Goal: Book appointment/travel/reservation

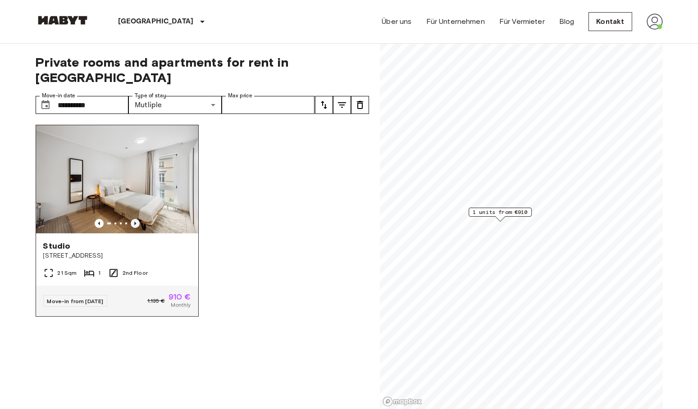
click at [134, 222] on icon "Previous image" at bounding box center [135, 224] width 2 height 4
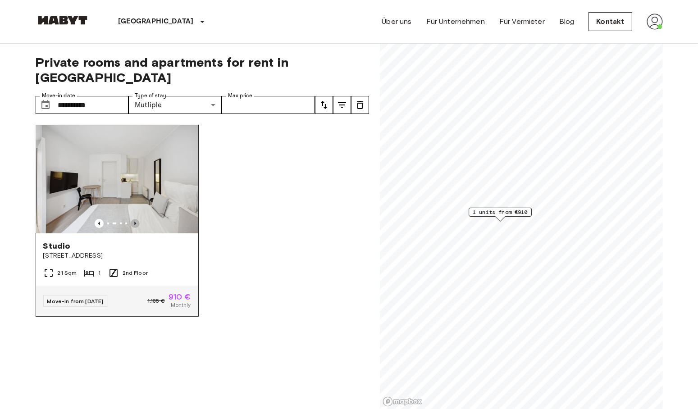
click at [134, 222] on icon "Previous image" at bounding box center [135, 224] width 2 height 4
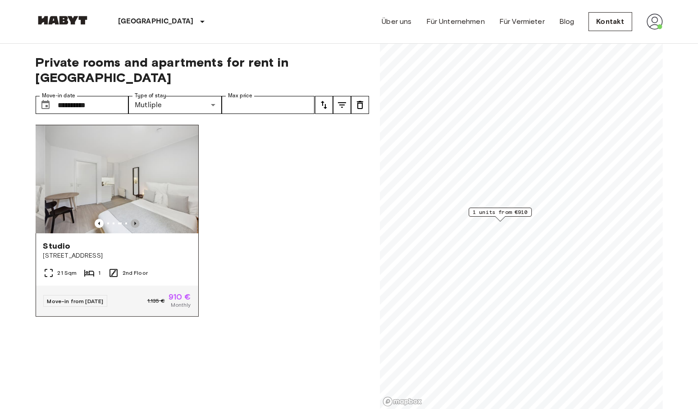
click at [134, 222] on icon "Previous image" at bounding box center [135, 224] width 2 height 4
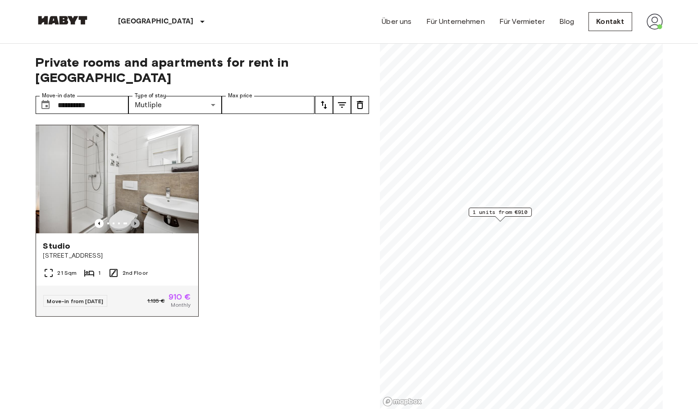
click at [134, 222] on icon "Previous image" at bounding box center [135, 224] width 2 height 4
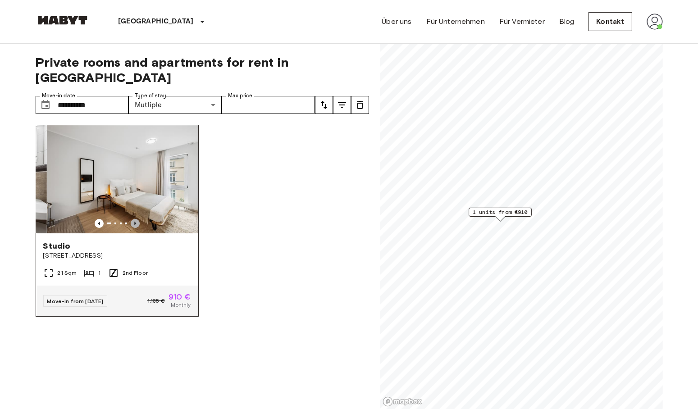
click at [134, 222] on icon "Previous image" at bounding box center [135, 224] width 2 height 4
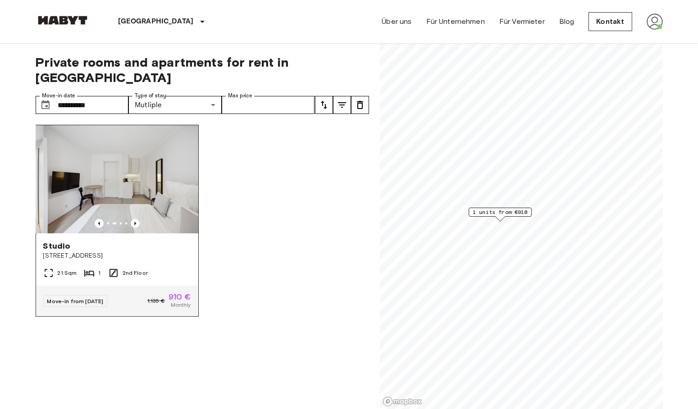
click at [142, 175] on img at bounding box center [124, 179] width 162 height 108
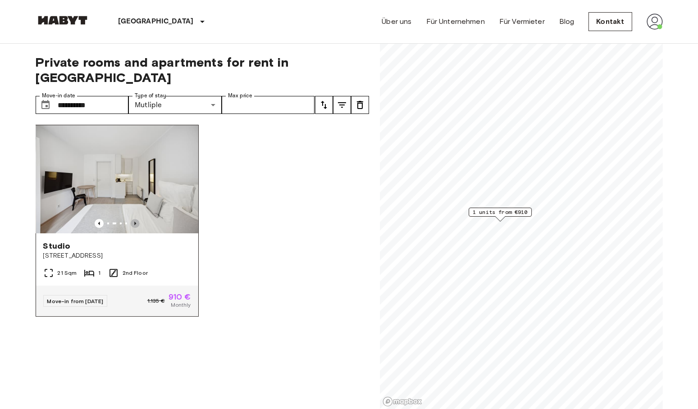
click at [134, 219] on icon "Previous image" at bounding box center [135, 223] width 9 height 9
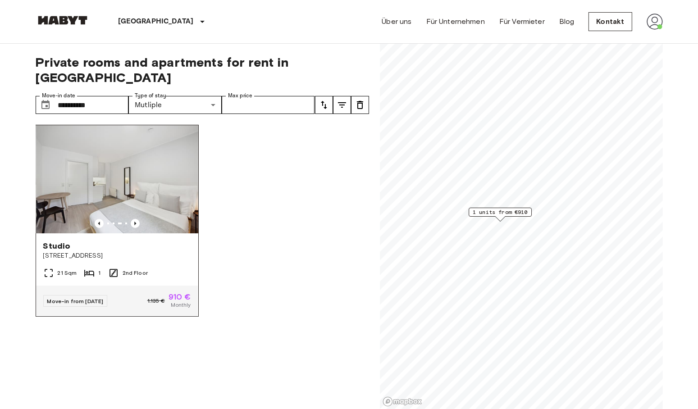
click at [106, 161] on img at bounding box center [117, 179] width 162 height 108
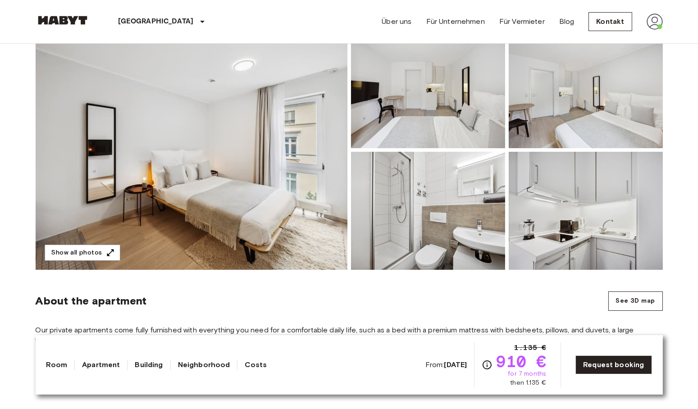
scroll to position [96, 0]
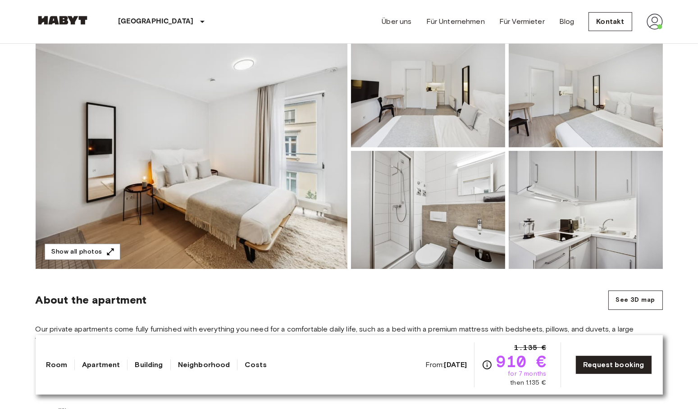
click at [543, 228] on img at bounding box center [586, 210] width 154 height 118
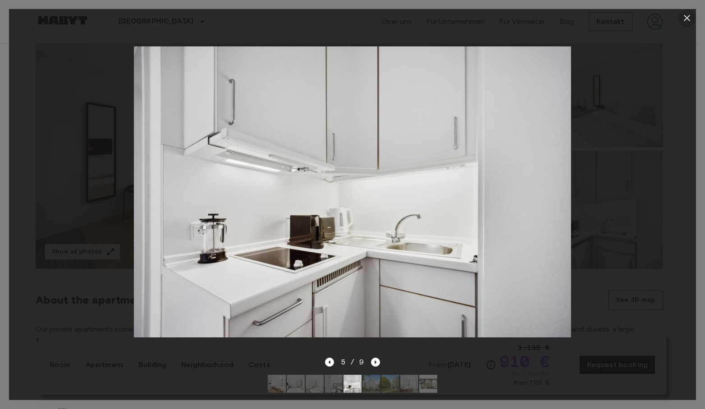
click at [688, 14] on icon "button" at bounding box center [687, 18] width 11 height 11
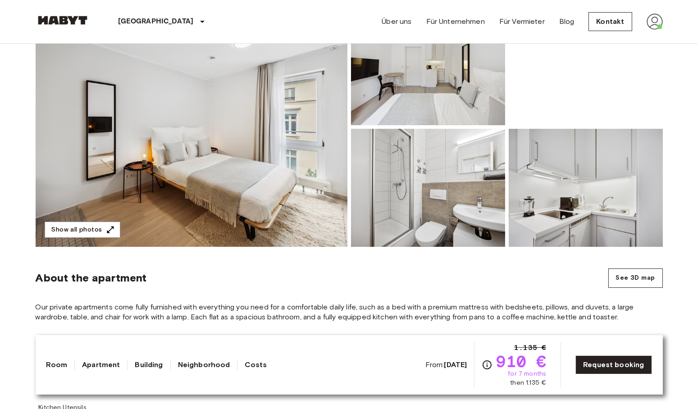
scroll to position [0, 0]
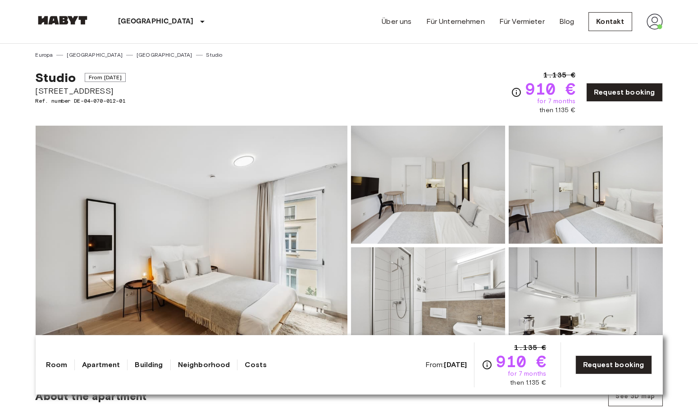
click at [68, 22] on img at bounding box center [63, 20] width 54 height 9
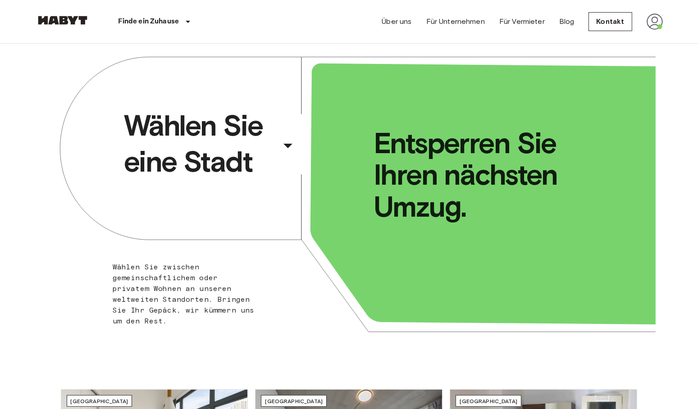
click at [284, 142] on icon "button" at bounding box center [288, 146] width 22 height 22
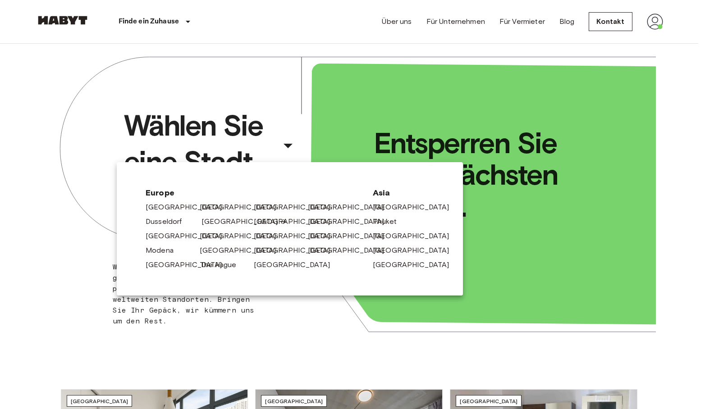
click at [212, 220] on link "[GEOGRAPHIC_DATA]" at bounding box center [245, 221] width 86 height 11
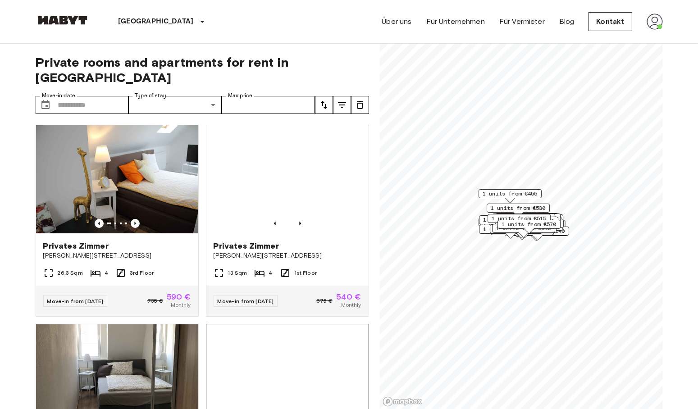
scroll to position [95, 0]
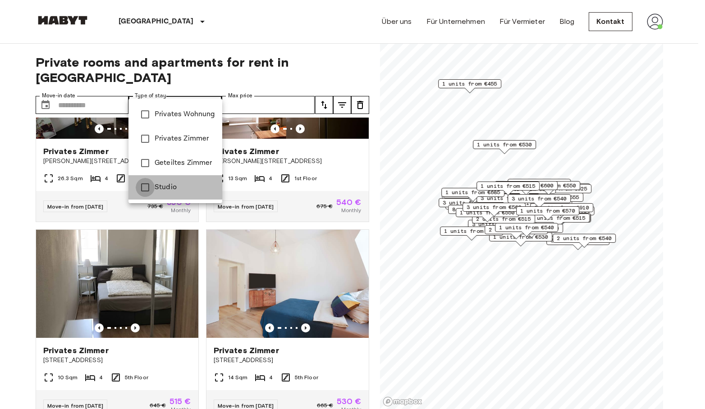
type input "******"
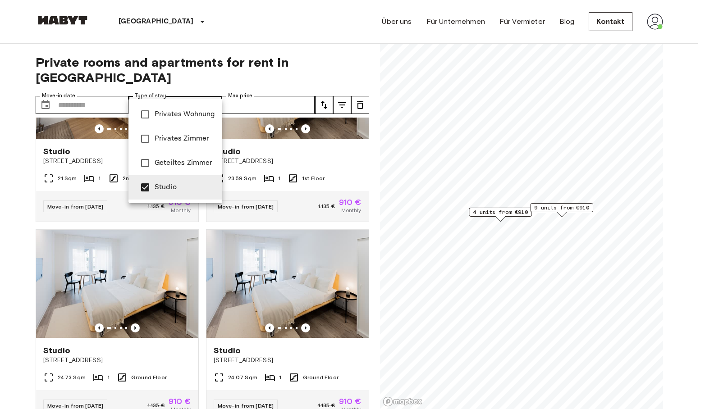
click at [0, 171] on div at bounding box center [352, 204] width 705 height 409
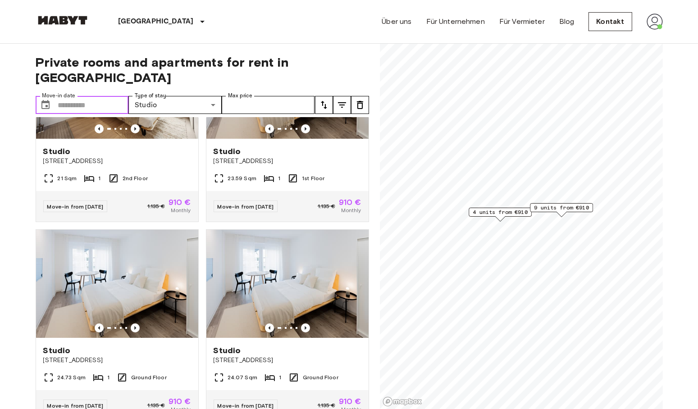
click at [91, 96] on input "Move-in date" at bounding box center [93, 105] width 71 height 18
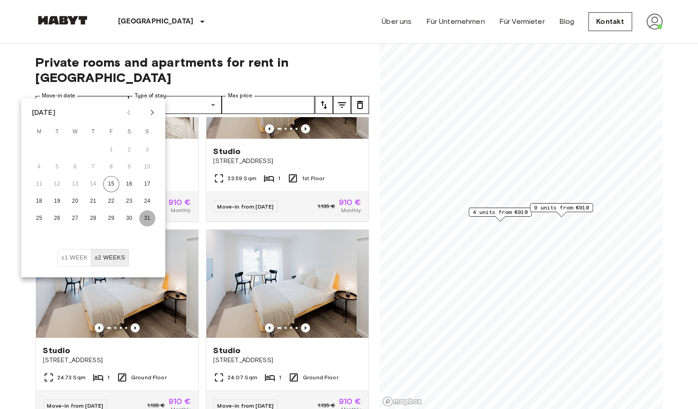
click at [145, 218] on button "31" at bounding box center [147, 219] width 16 height 16
type input "**********"
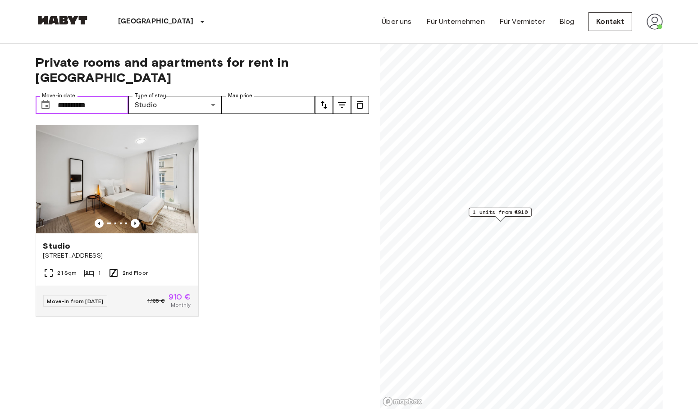
click at [110, 96] on input "**********" at bounding box center [93, 105] width 71 height 18
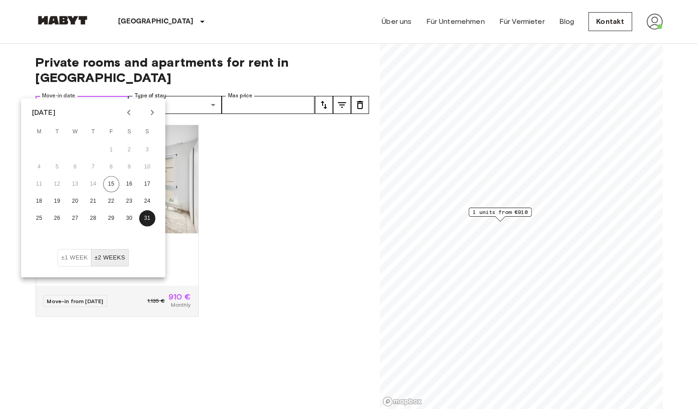
click at [65, 96] on input "**********" at bounding box center [93, 105] width 71 height 18
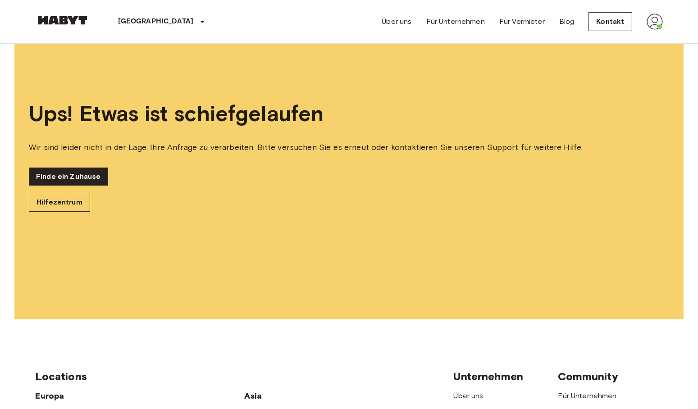
scroll to position [29, 0]
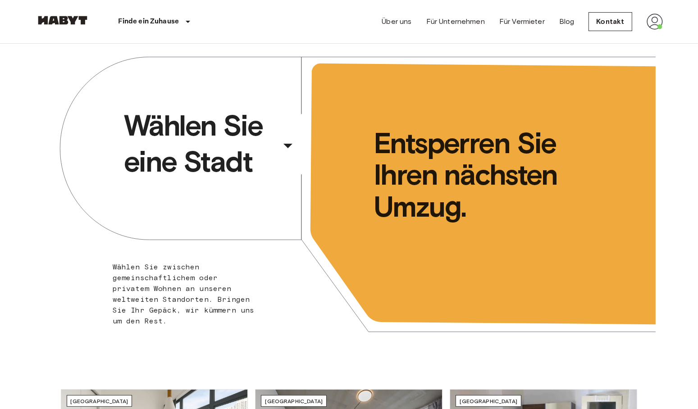
click at [220, 156] on span "Wählen Sie eine Stadt" at bounding box center [200, 144] width 153 height 72
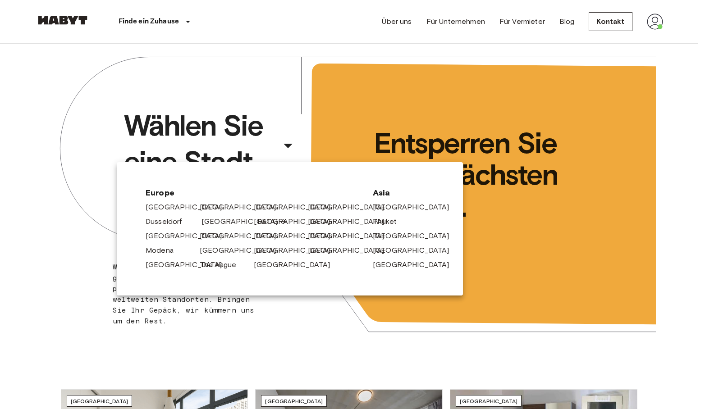
click at [219, 225] on link "[GEOGRAPHIC_DATA]" at bounding box center [245, 221] width 86 height 11
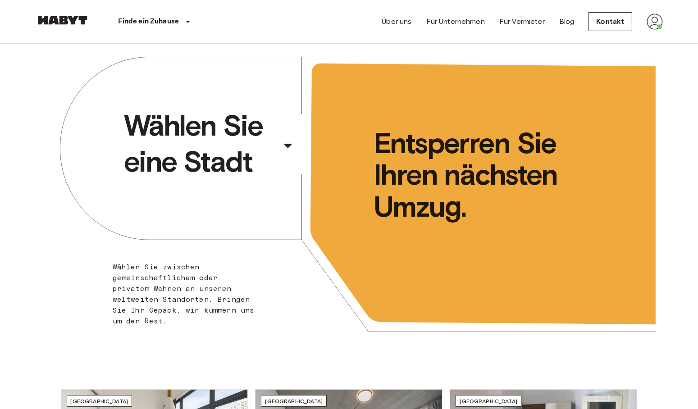
click at [257, 146] on div "​" at bounding box center [300, 153] width 93 height 18
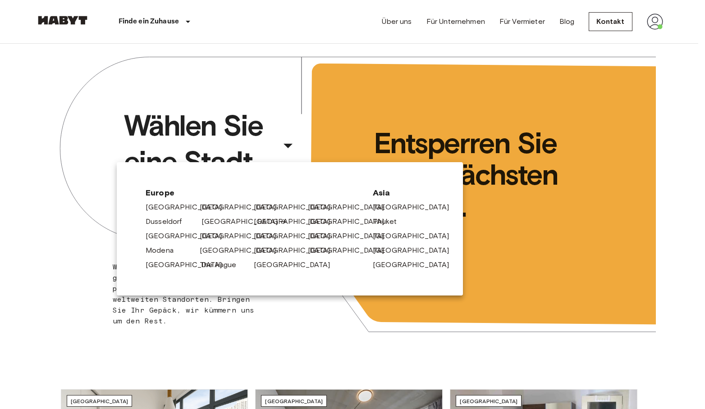
click at [221, 222] on link "[GEOGRAPHIC_DATA]" at bounding box center [245, 221] width 86 height 11
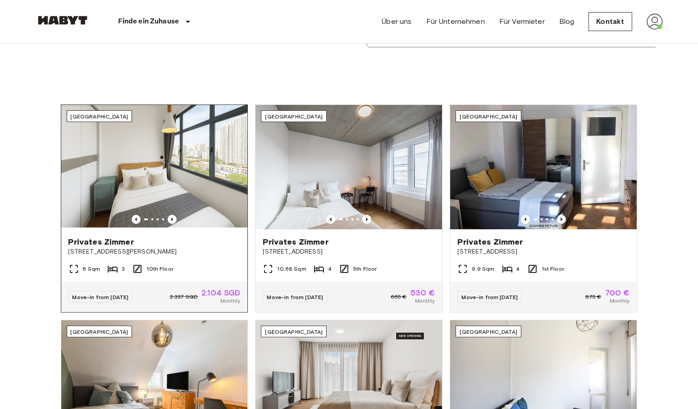
scroll to position [463, 0]
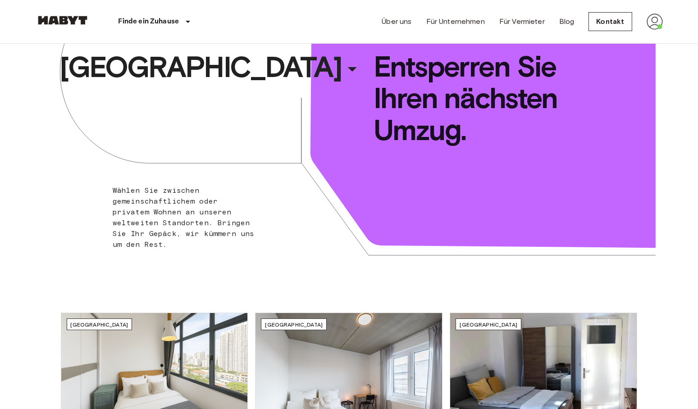
scroll to position [76, 0]
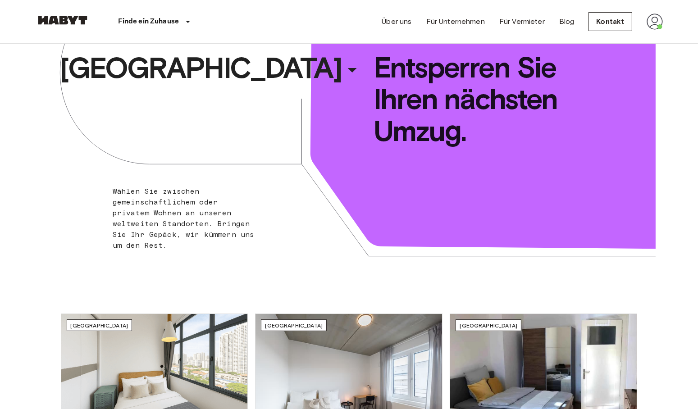
click at [211, 95] on div "Singapur ​ ​ Wählen Sie zwischen gemeinschaftlichem oder privatem Wohnen an uns…" at bounding box center [349, 124] width 613 height 313
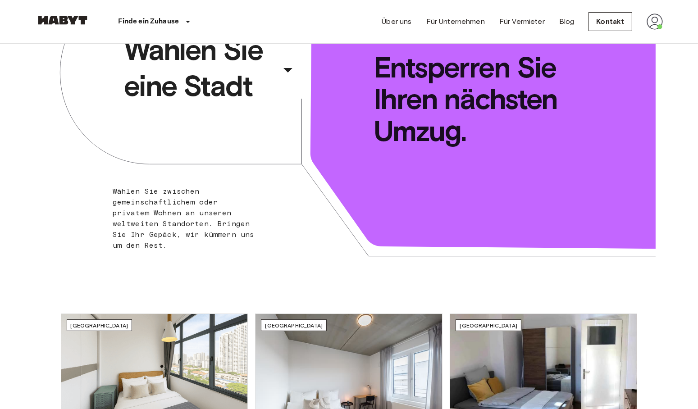
click at [285, 69] on div "​" at bounding box center [300, 77] width 93 height 18
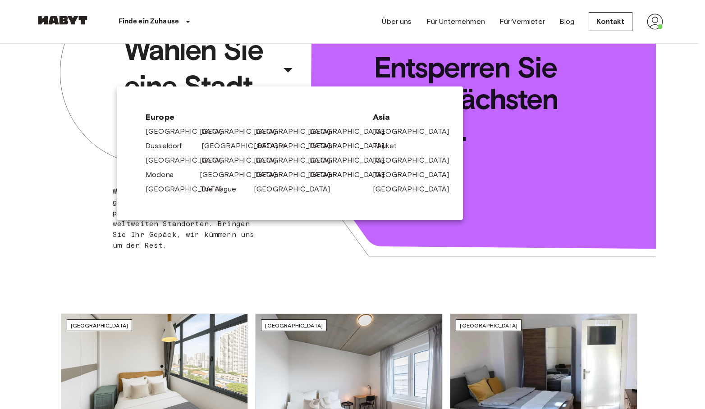
click at [212, 148] on link "[GEOGRAPHIC_DATA]" at bounding box center [245, 146] width 86 height 11
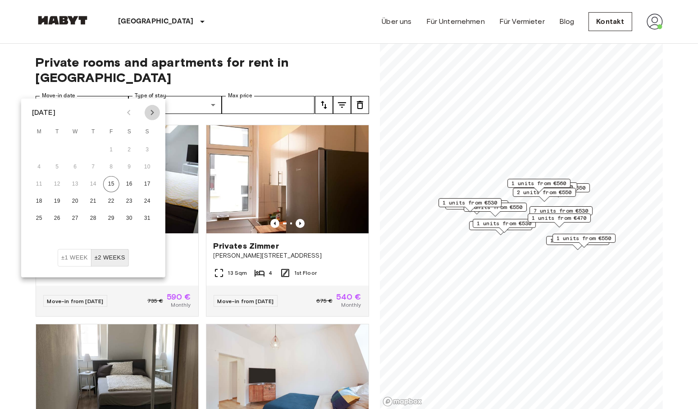
click at [154, 111] on icon "Next month" at bounding box center [152, 112] width 11 height 11
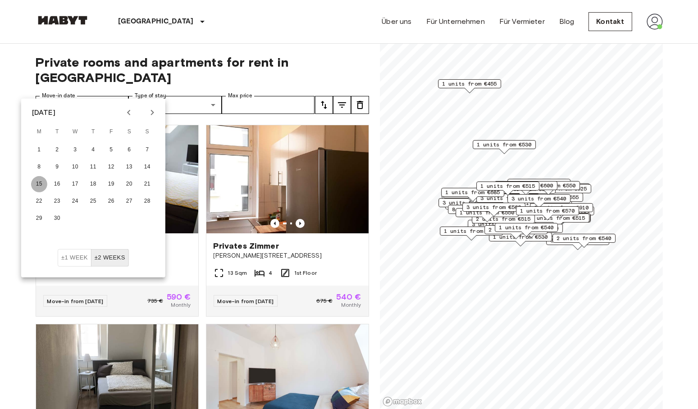
click at [41, 190] on button "15" at bounding box center [39, 184] width 16 height 16
type input "**********"
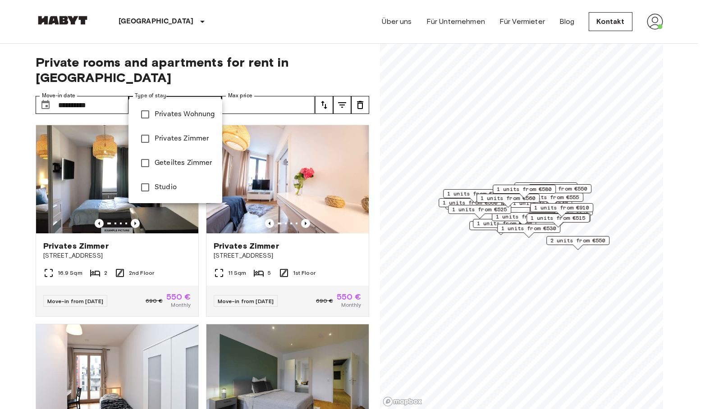
click at [157, 185] on span "Studio" at bounding box center [185, 187] width 60 height 11
type input "******"
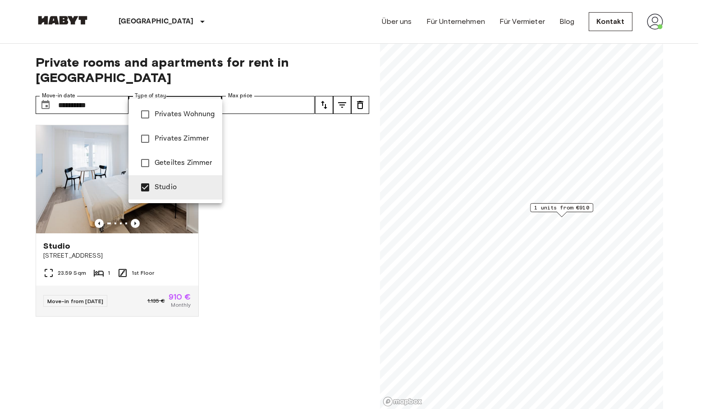
click at [133, 208] on div at bounding box center [352, 204] width 705 height 409
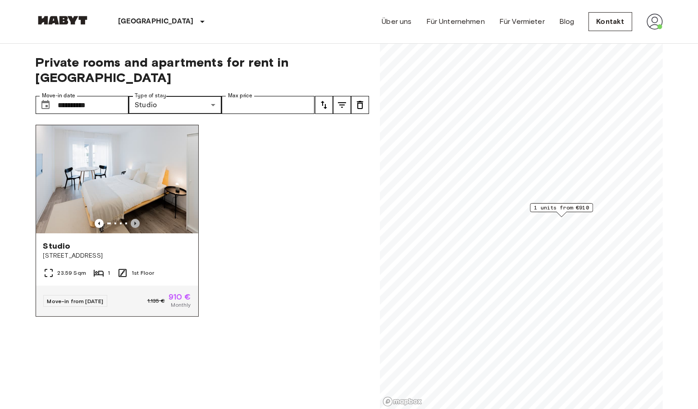
click at [133, 219] on icon "Previous image" at bounding box center [135, 223] width 9 height 9
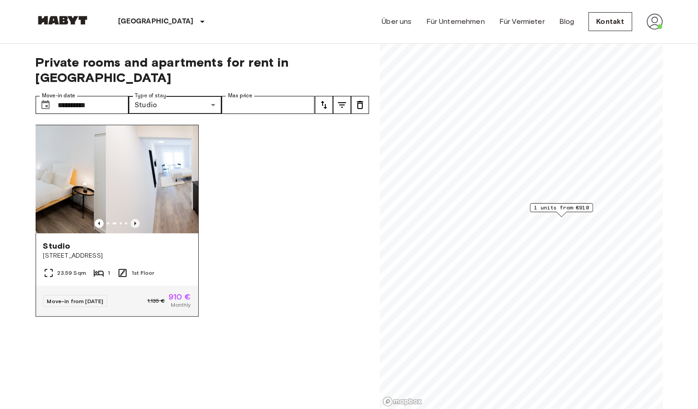
click at [133, 219] on icon "Previous image" at bounding box center [135, 223] width 9 height 9
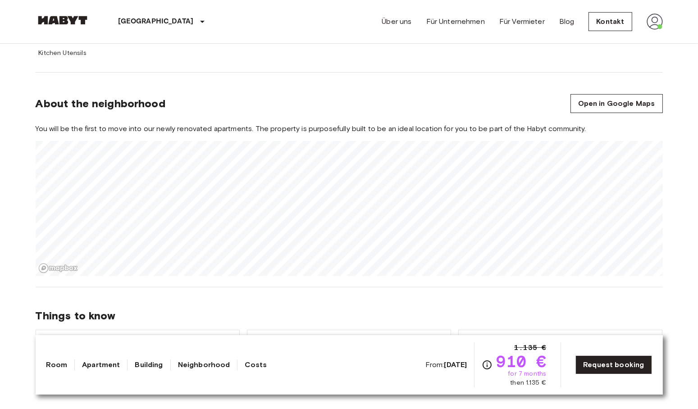
scroll to position [468, 0]
